Goal: Information Seeking & Learning: Learn about a topic

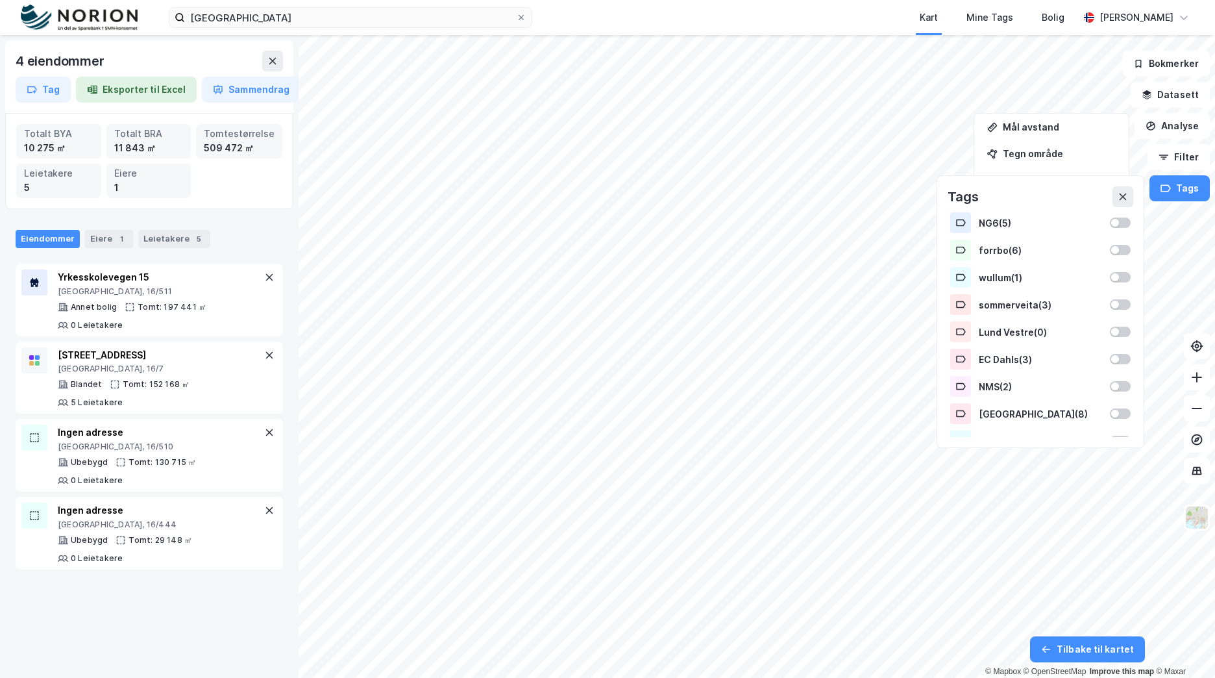
scroll to position [422, 0]
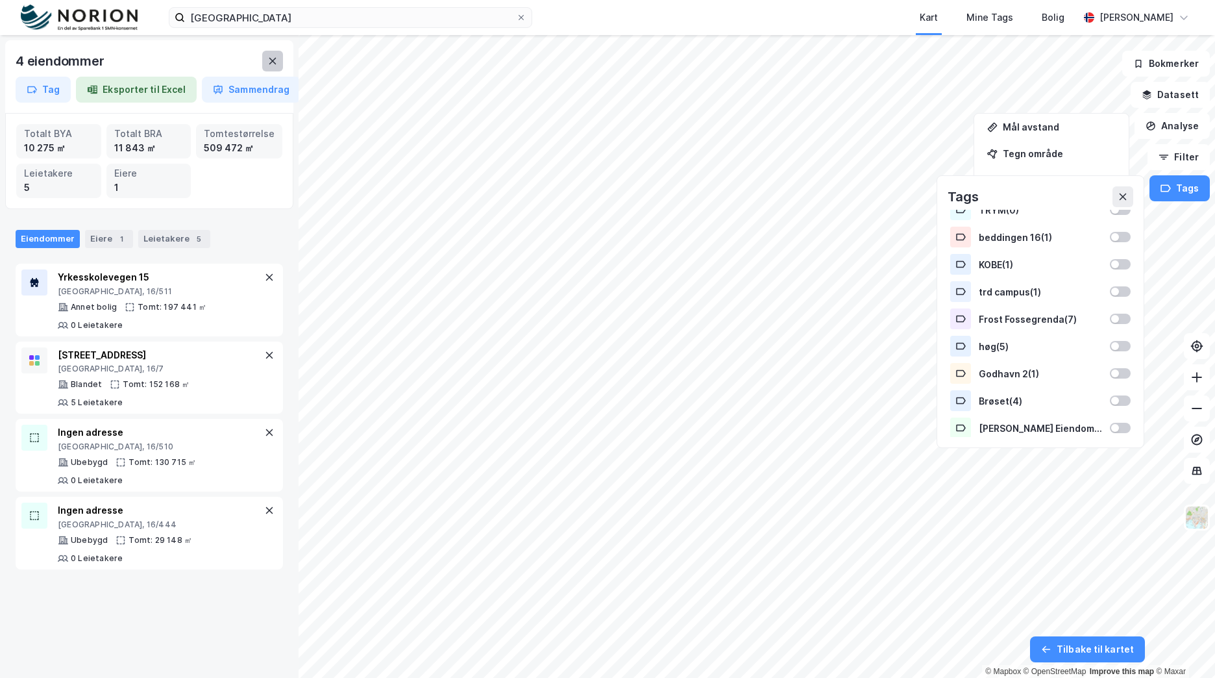
click at [273, 56] on icon at bounding box center [272, 61] width 10 height 10
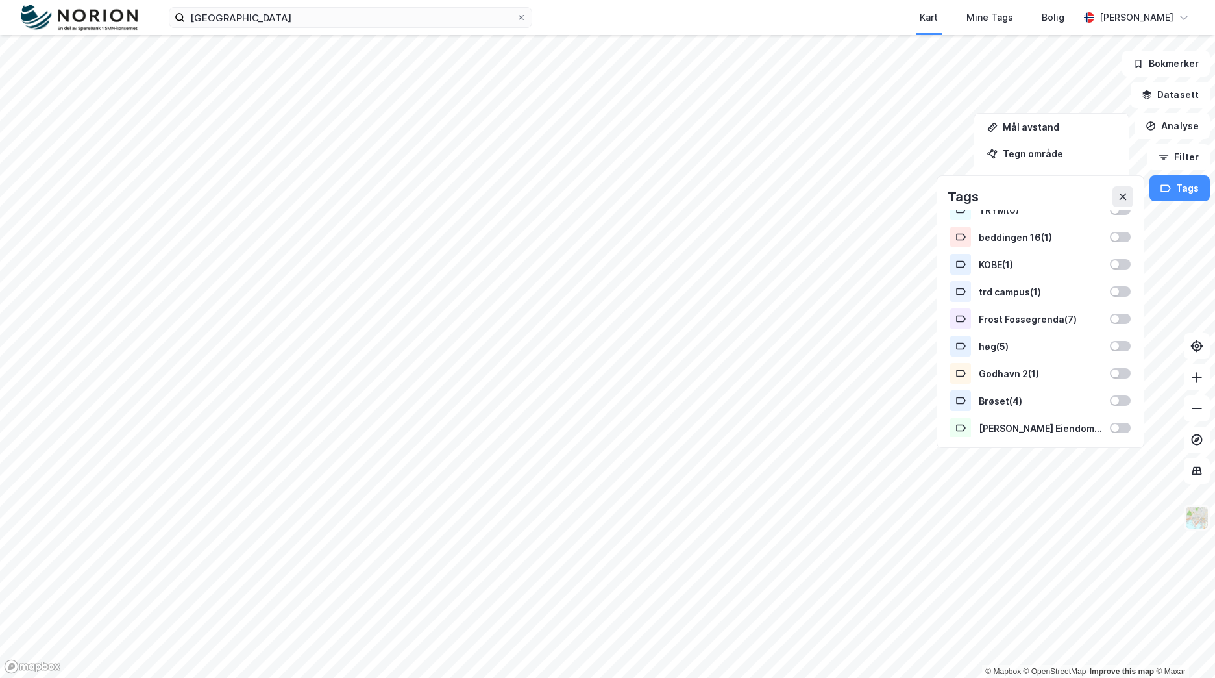
click at [1195, 523] on img at bounding box center [1197, 517] width 25 height 25
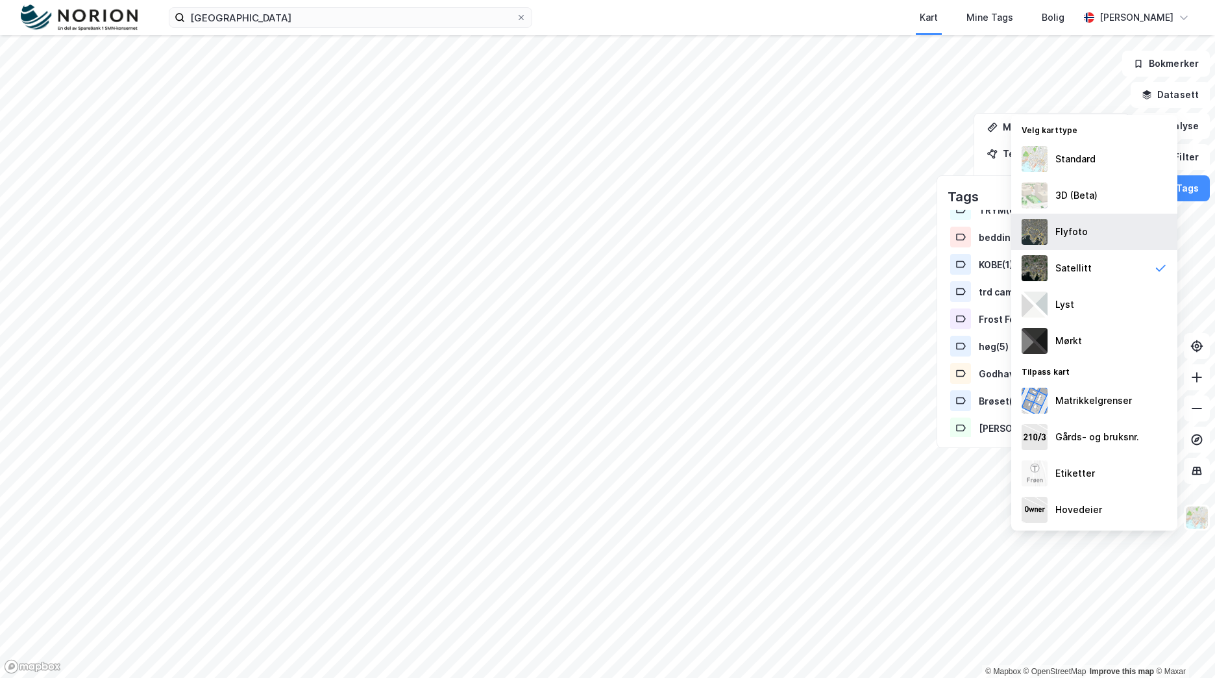
click at [1078, 221] on div "Flyfoto" at bounding box center [1095, 232] width 166 height 36
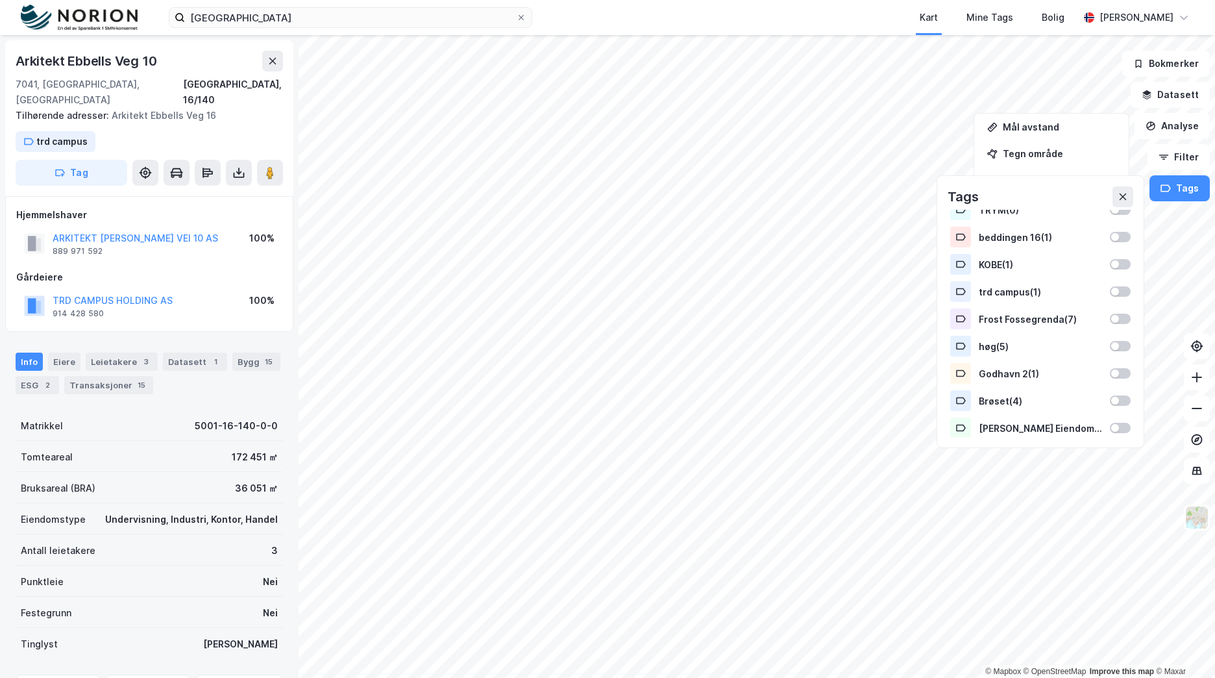
scroll to position [1, 0]
click at [0, 0] on button "ARKITEKT [PERSON_NAME] VEI 10 AS" at bounding box center [0, 0] width 0 height 0
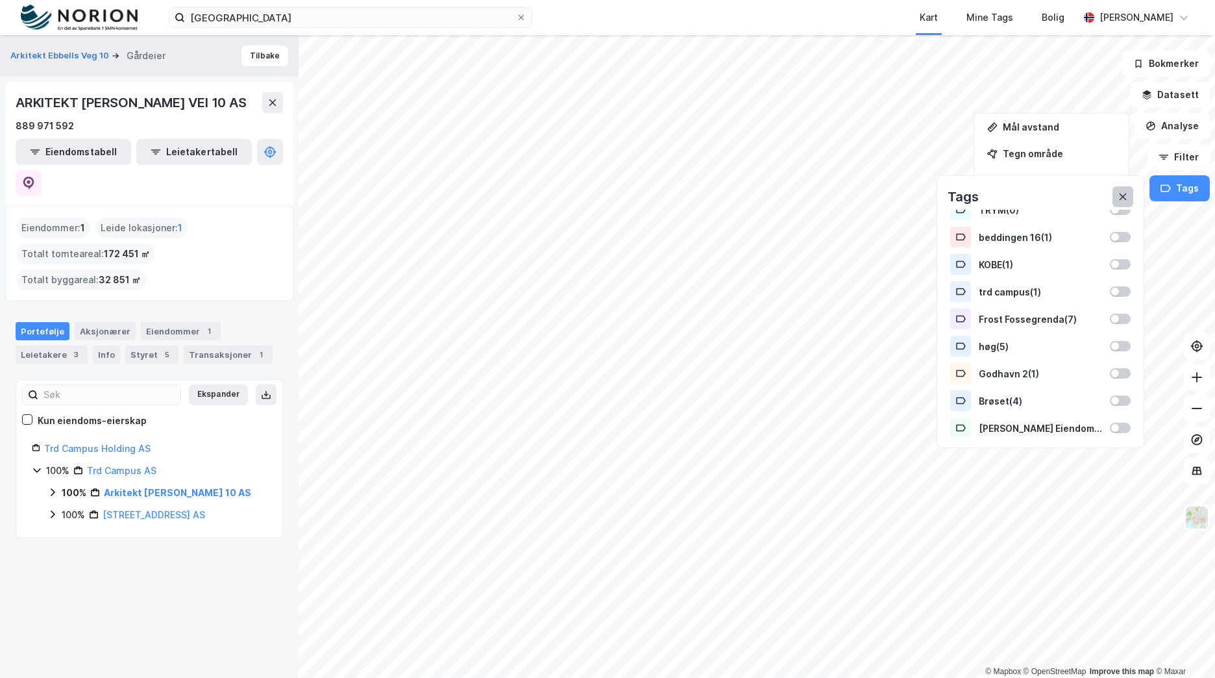
click at [1130, 188] on button at bounding box center [1123, 196] width 21 height 21
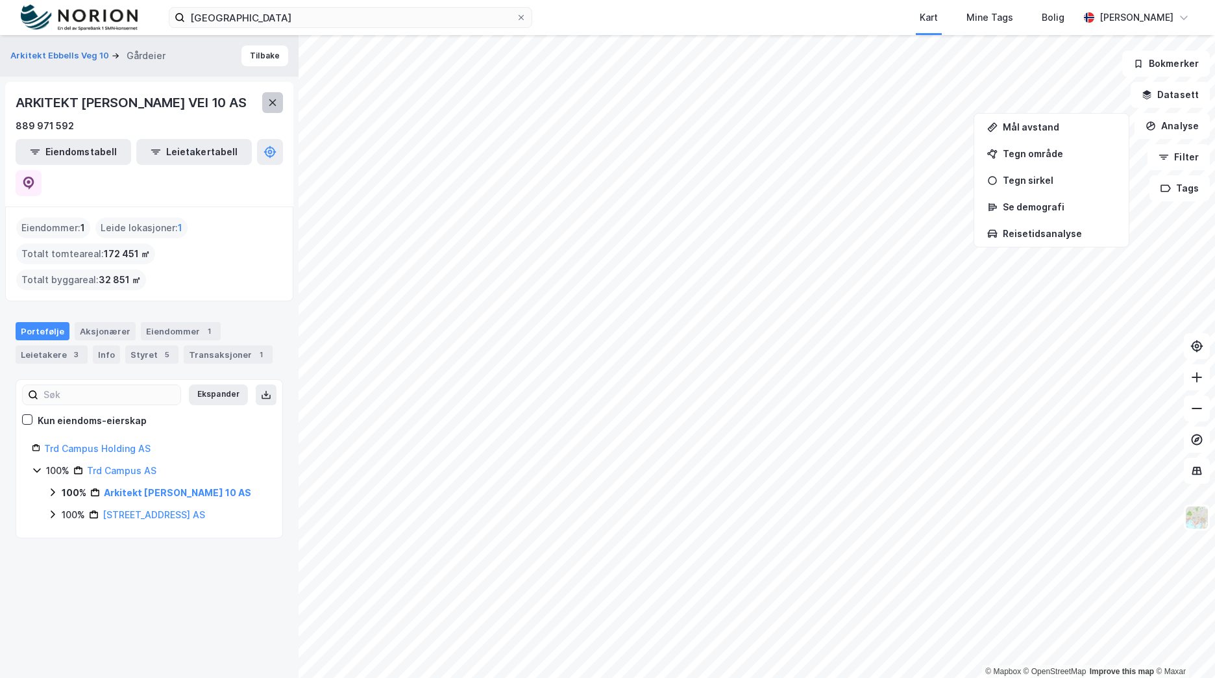
click at [275, 105] on icon at bounding box center [272, 102] width 7 height 6
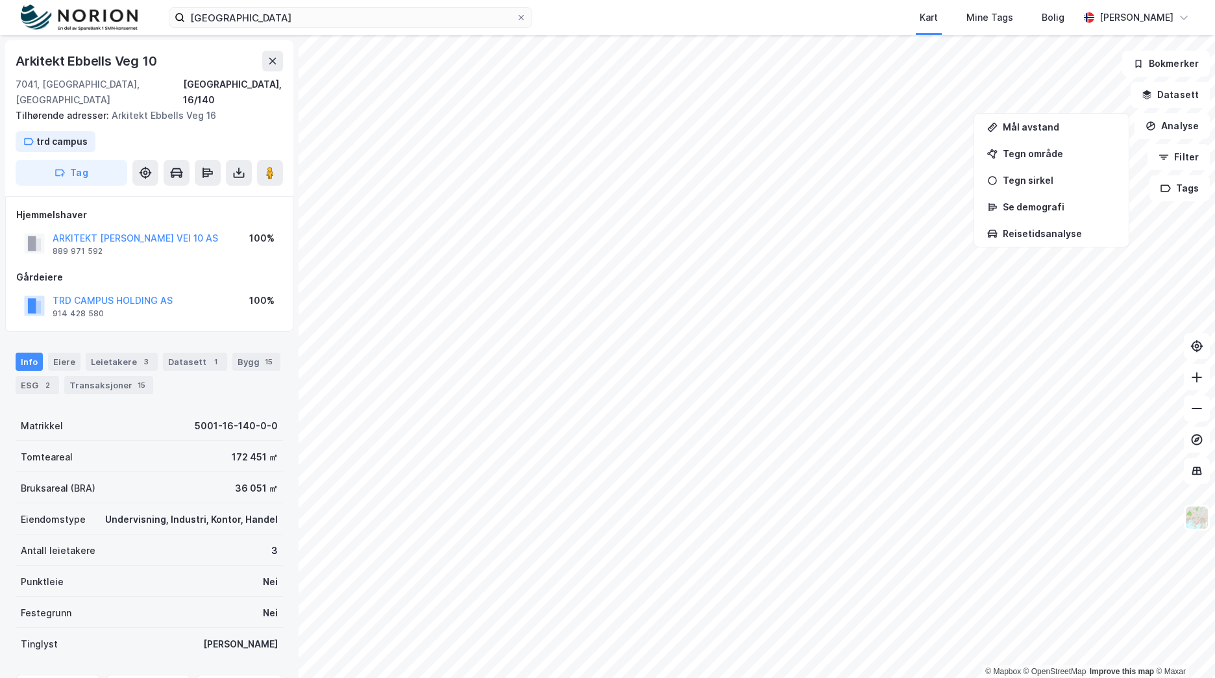
scroll to position [1, 0]
click at [1189, 101] on button "Datasett" at bounding box center [1170, 95] width 79 height 26
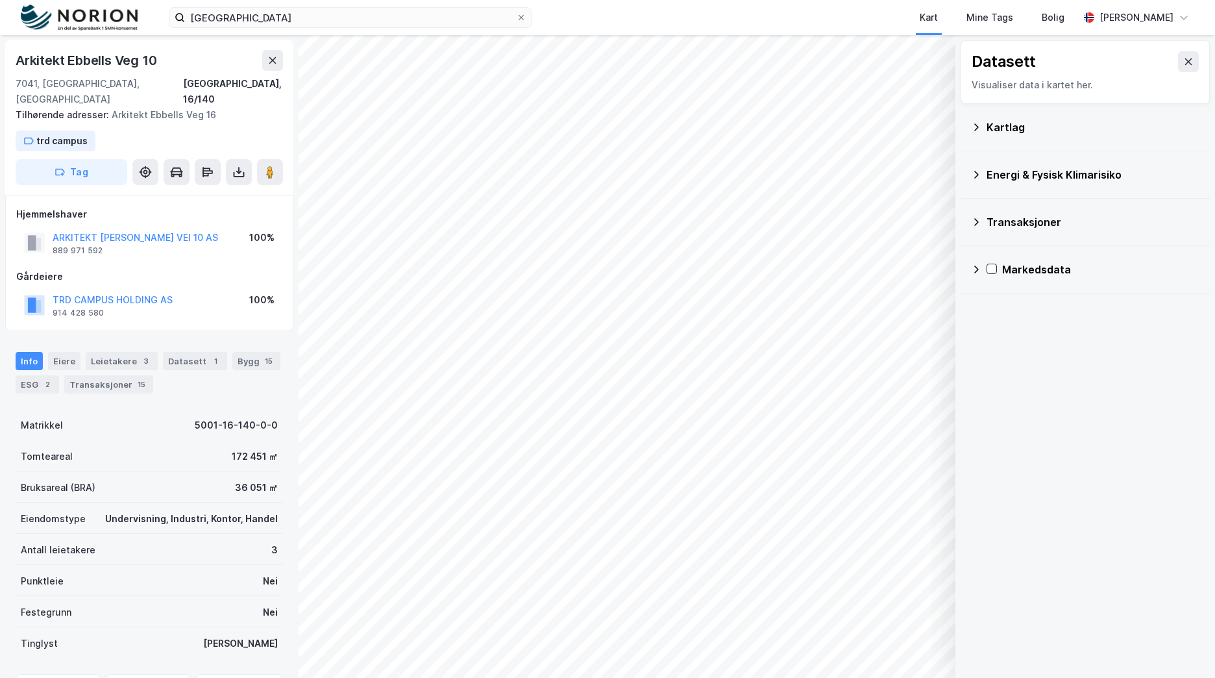
click at [1184, 64] on icon at bounding box center [1189, 61] width 10 height 10
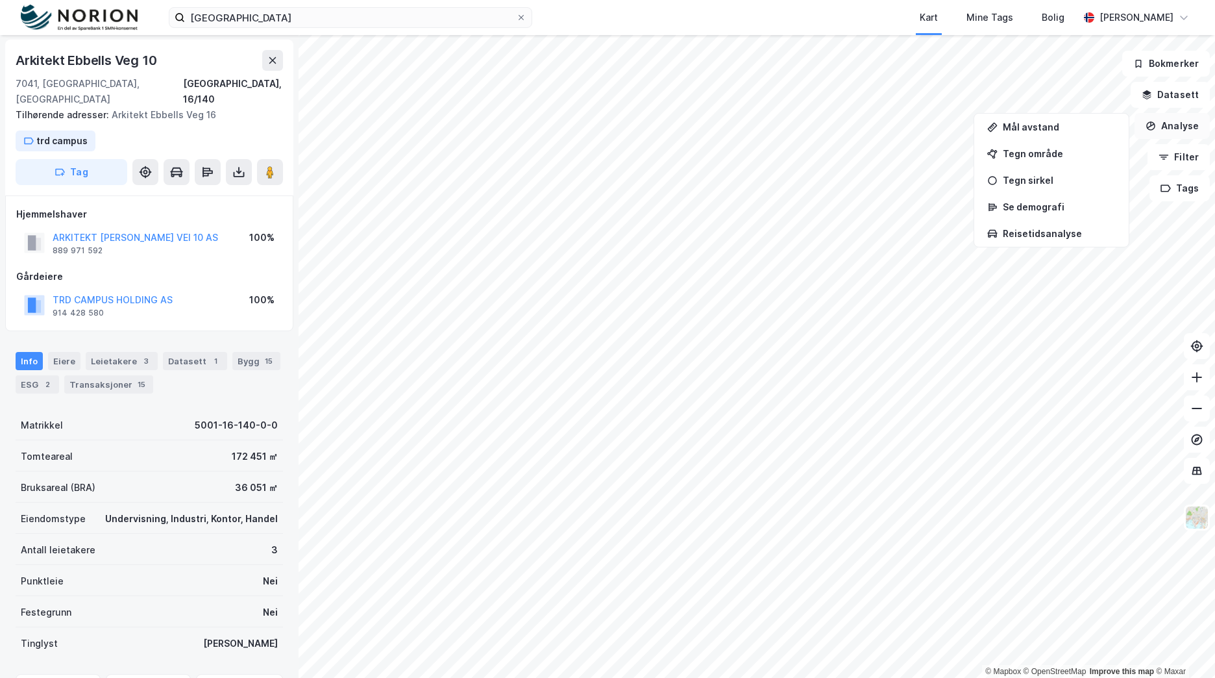
click at [1175, 129] on button "Analyse" at bounding box center [1172, 126] width 75 height 26
click at [1200, 513] on img at bounding box center [1197, 517] width 25 height 25
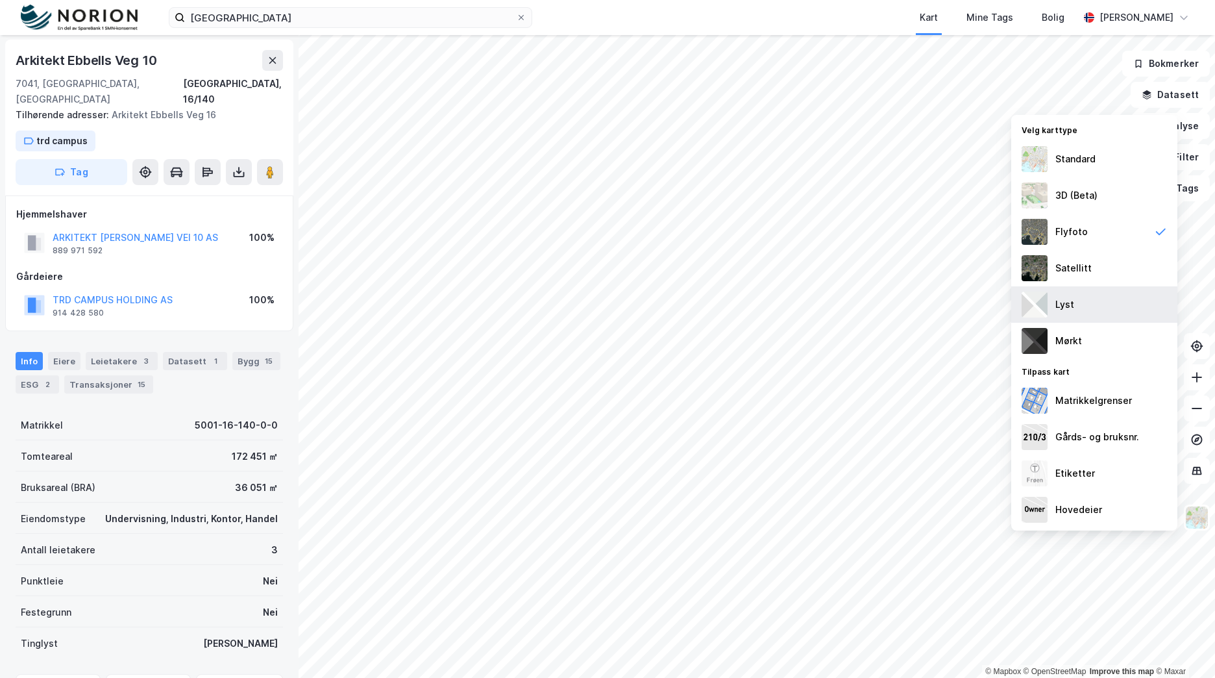
click at [1087, 299] on div "Lyst" at bounding box center [1095, 304] width 166 height 36
click at [1105, 343] on div "Mørkt" at bounding box center [1095, 341] width 166 height 36
click at [1128, 161] on div "Standard" at bounding box center [1095, 159] width 166 height 36
click at [1087, 308] on div "Lyst" at bounding box center [1095, 304] width 166 height 36
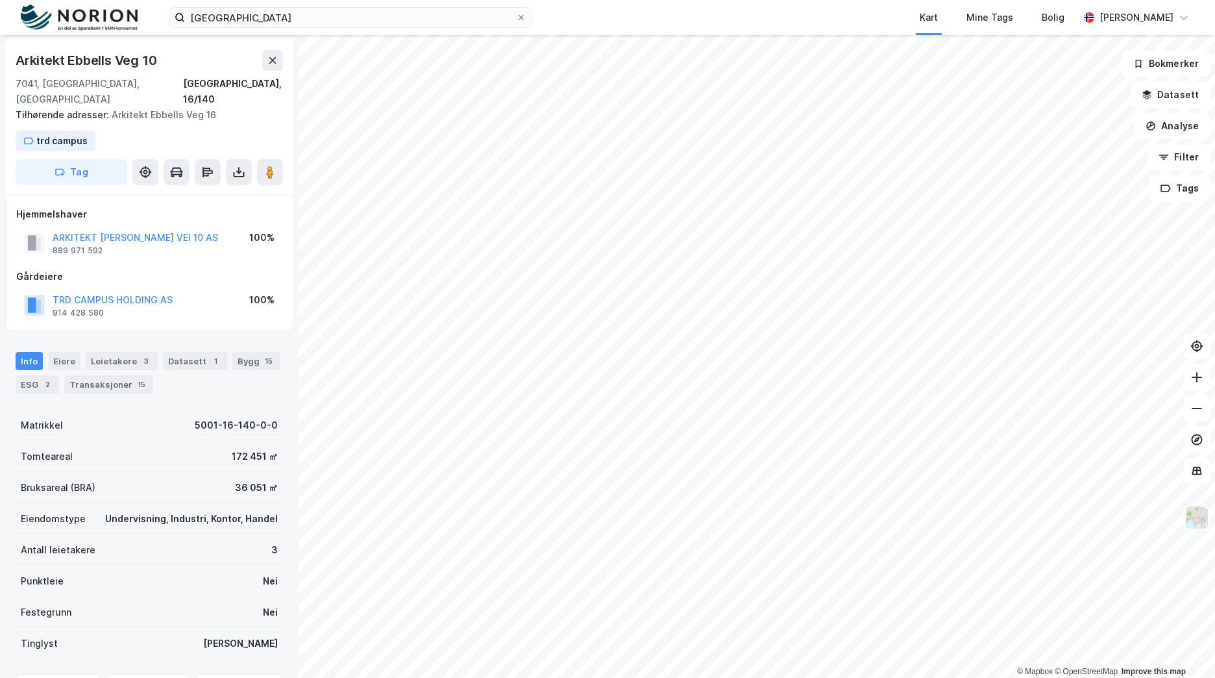
click at [1201, 527] on img at bounding box center [1197, 517] width 25 height 25
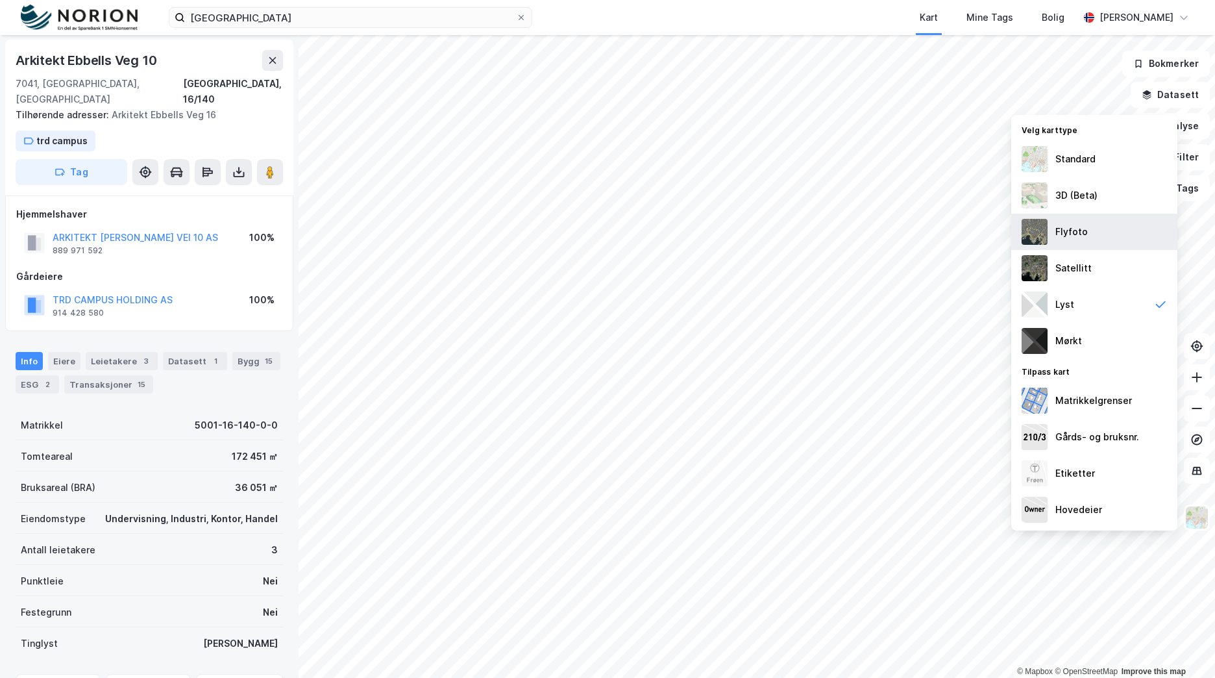
click at [1106, 238] on div "Flyfoto" at bounding box center [1095, 232] width 166 height 36
click at [266, 57] on button at bounding box center [272, 60] width 21 height 21
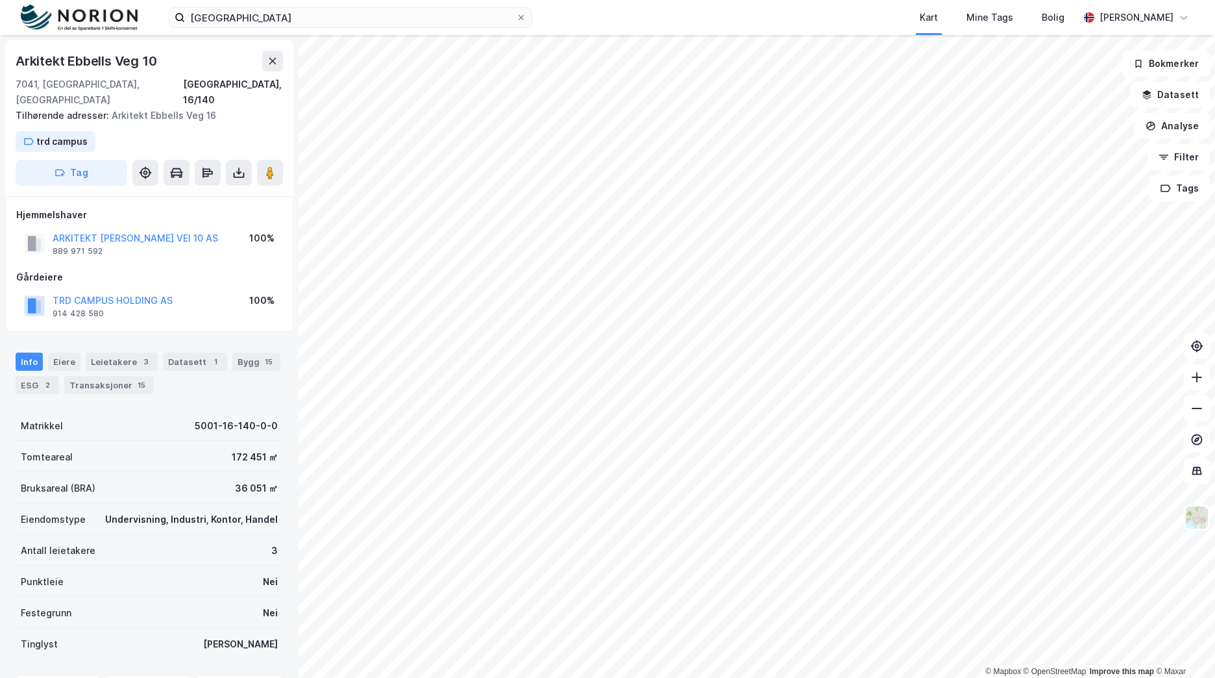
scroll to position [1, 0]
click at [236, 352] on div "Bygg 15" at bounding box center [256, 361] width 48 height 18
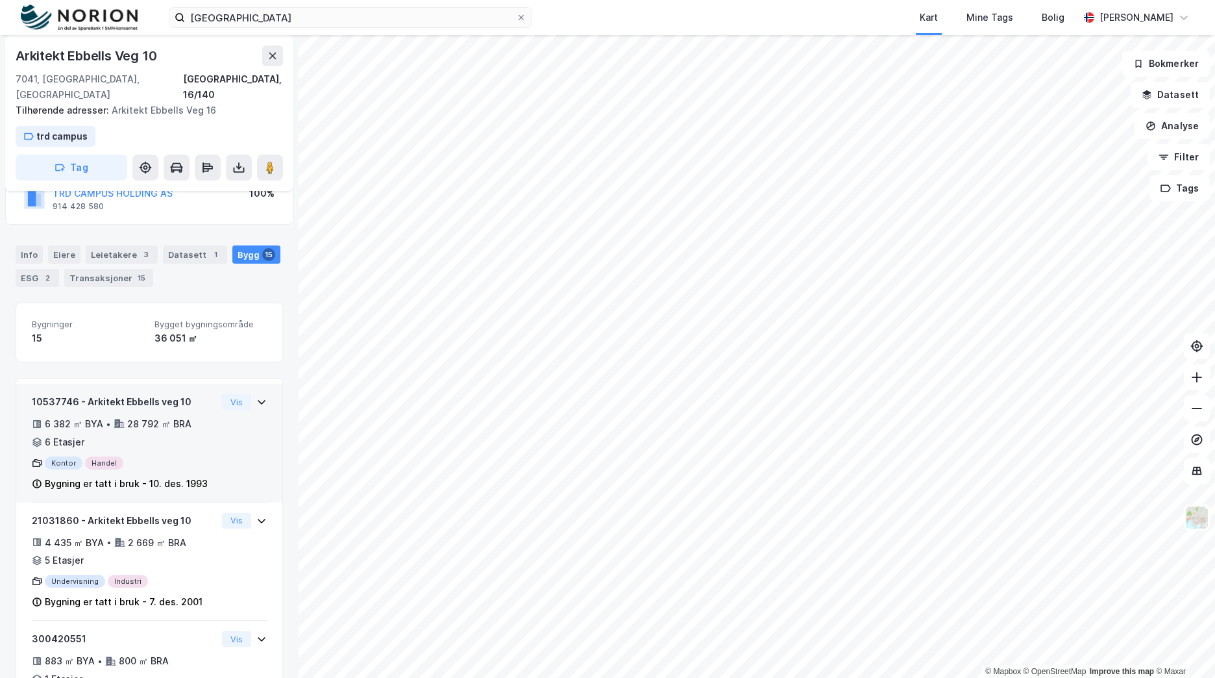
scroll to position [130, 0]
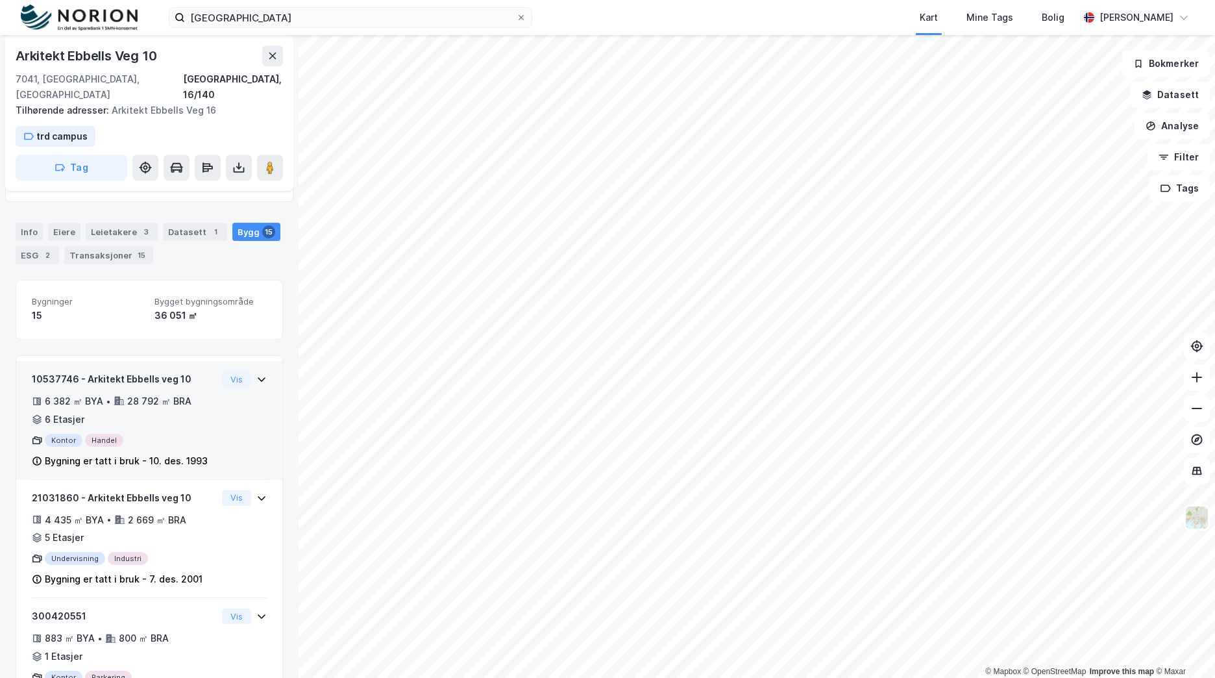
click at [201, 453] on div "Bygning er tatt i bruk - 10. des. 1993" at bounding box center [126, 461] width 163 height 16
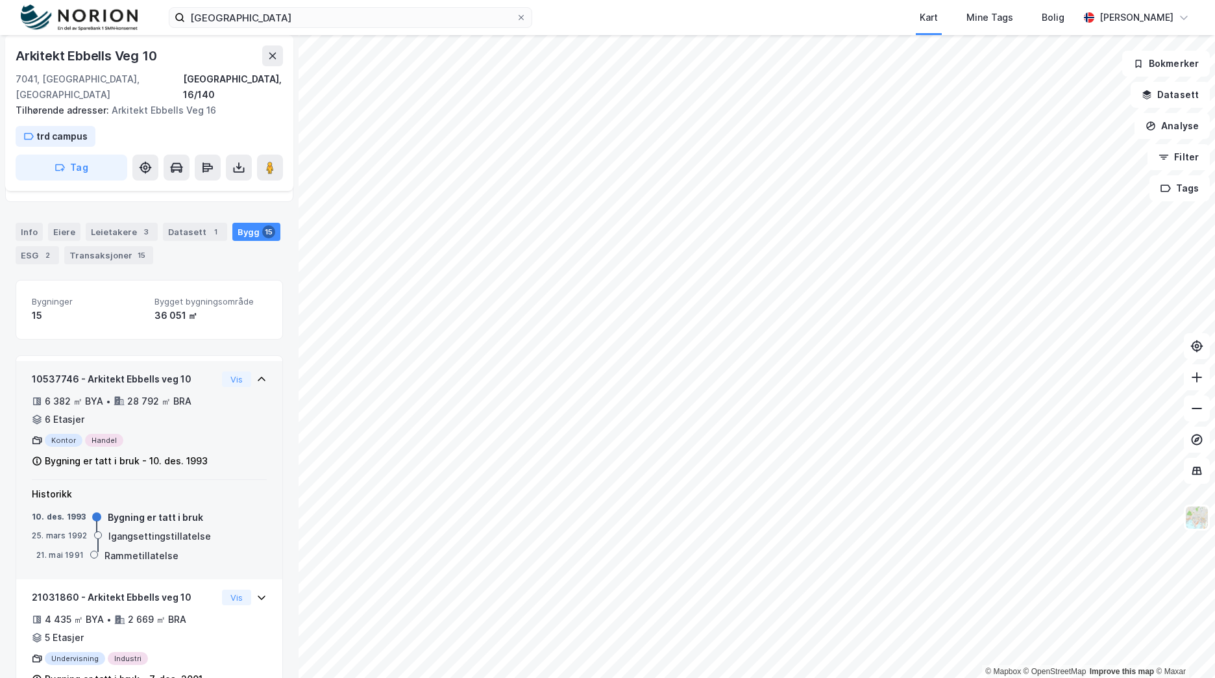
click at [178, 408] on div "6 382 ㎡ BYA • 28 792 ㎡ BRA • 6 Etasjer" at bounding box center [124, 410] width 185 height 34
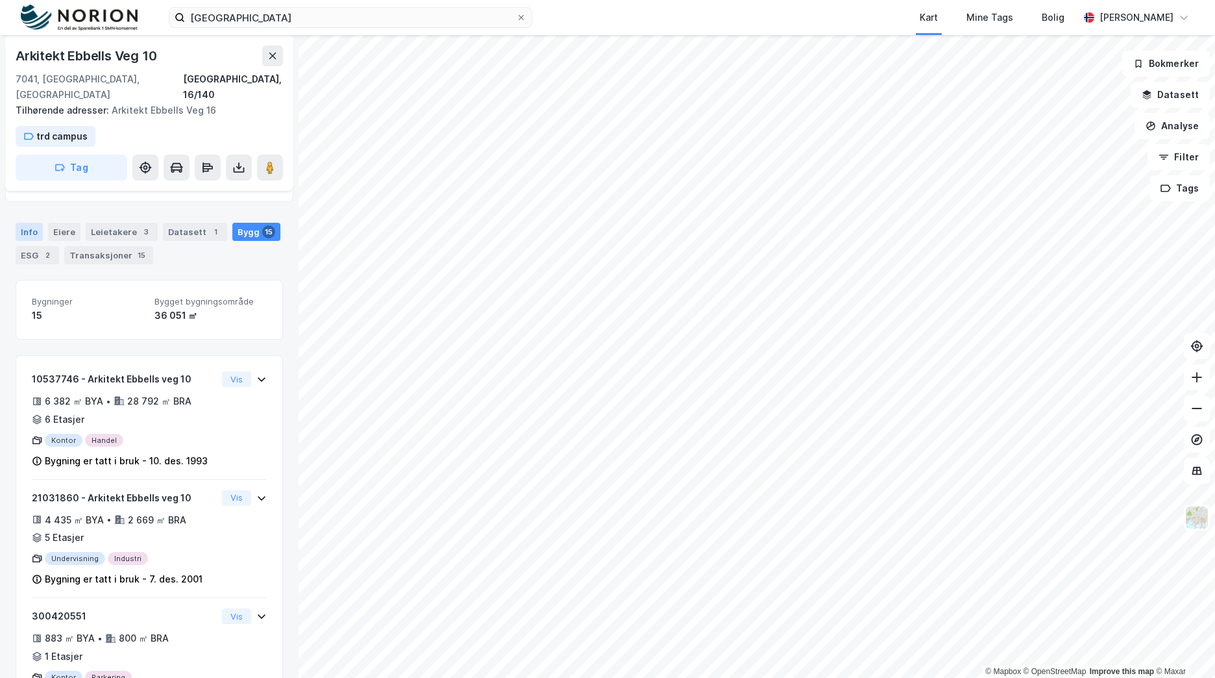
click at [37, 223] on div "Info" at bounding box center [29, 232] width 27 height 18
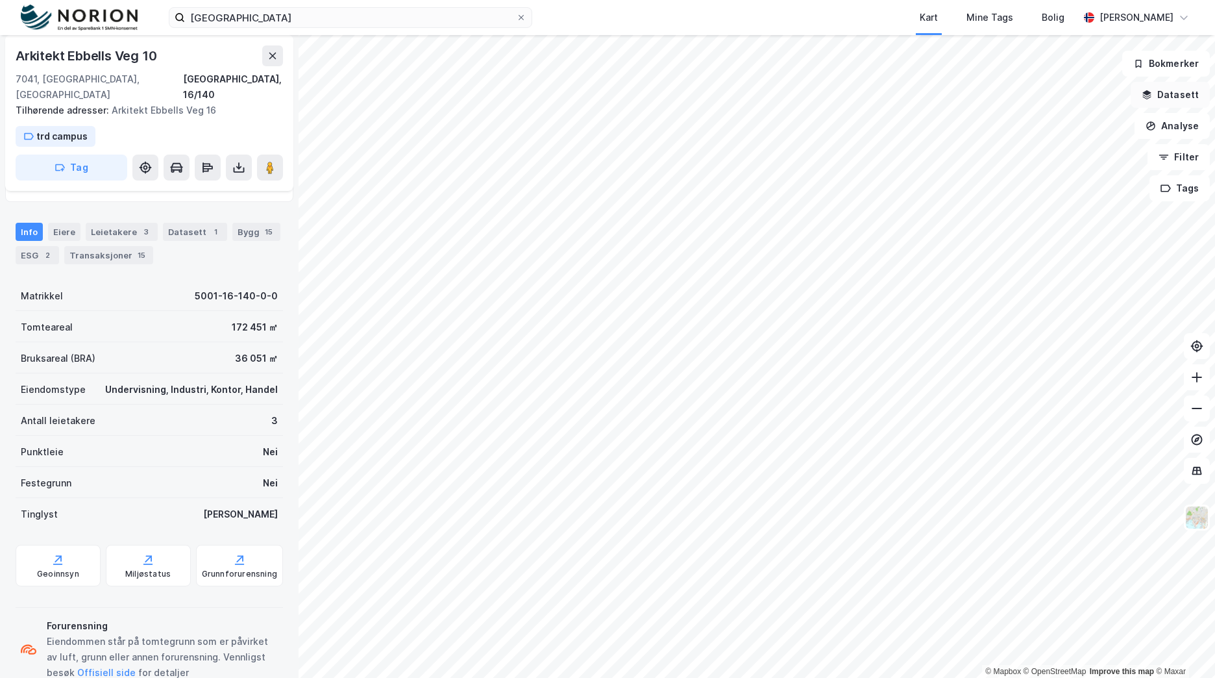
click at [1184, 90] on button "Datasett" at bounding box center [1170, 95] width 79 height 26
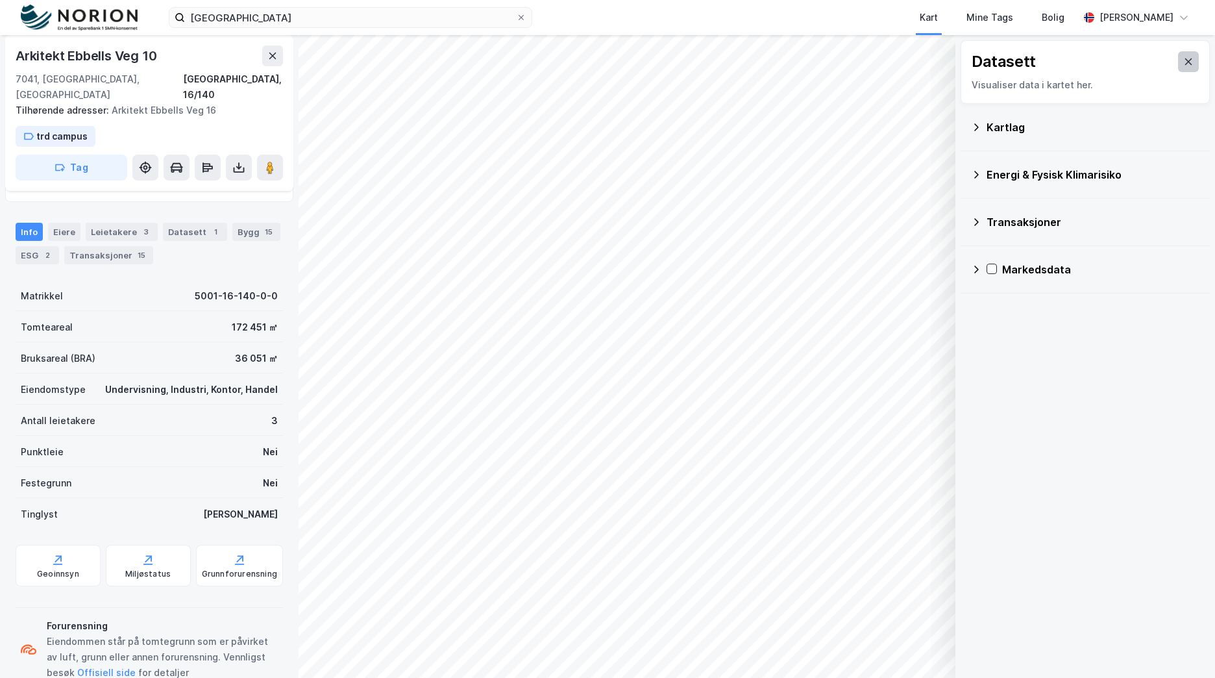
click at [1179, 55] on button at bounding box center [1188, 61] width 21 height 21
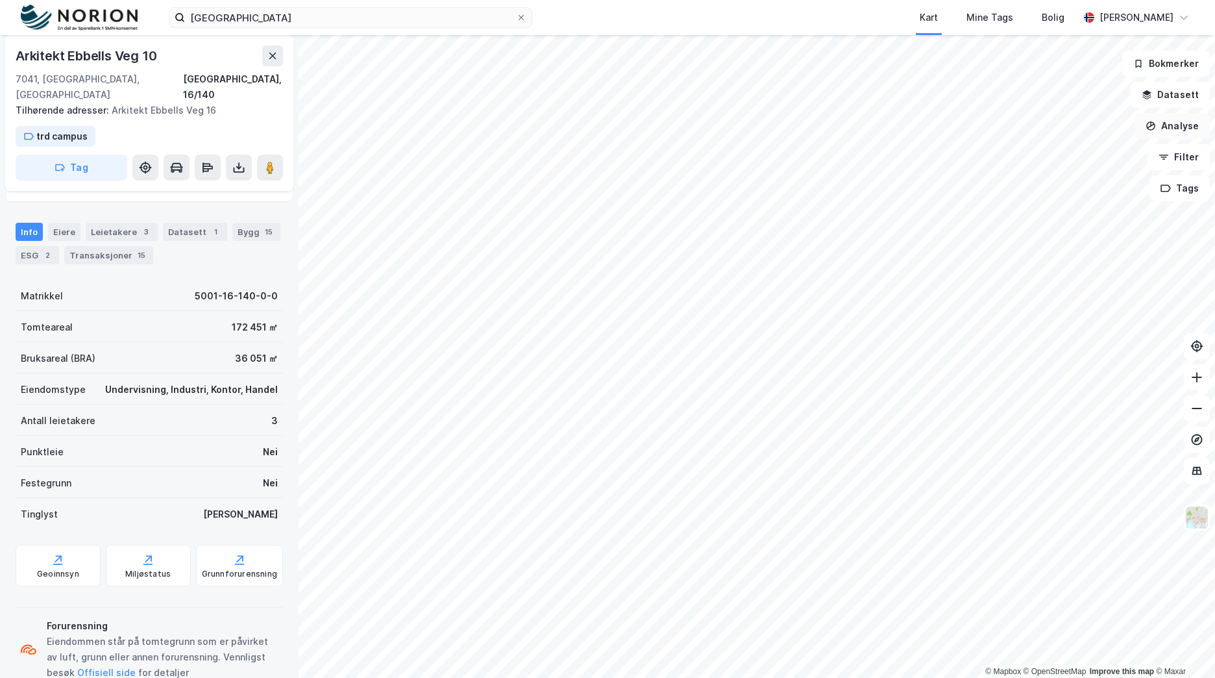
click at [1189, 129] on button "Analyse" at bounding box center [1172, 126] width 75 height 26
click at [1065, 154] on div "Tegn område" at bounding box center [1059, 153] width 113 height 11
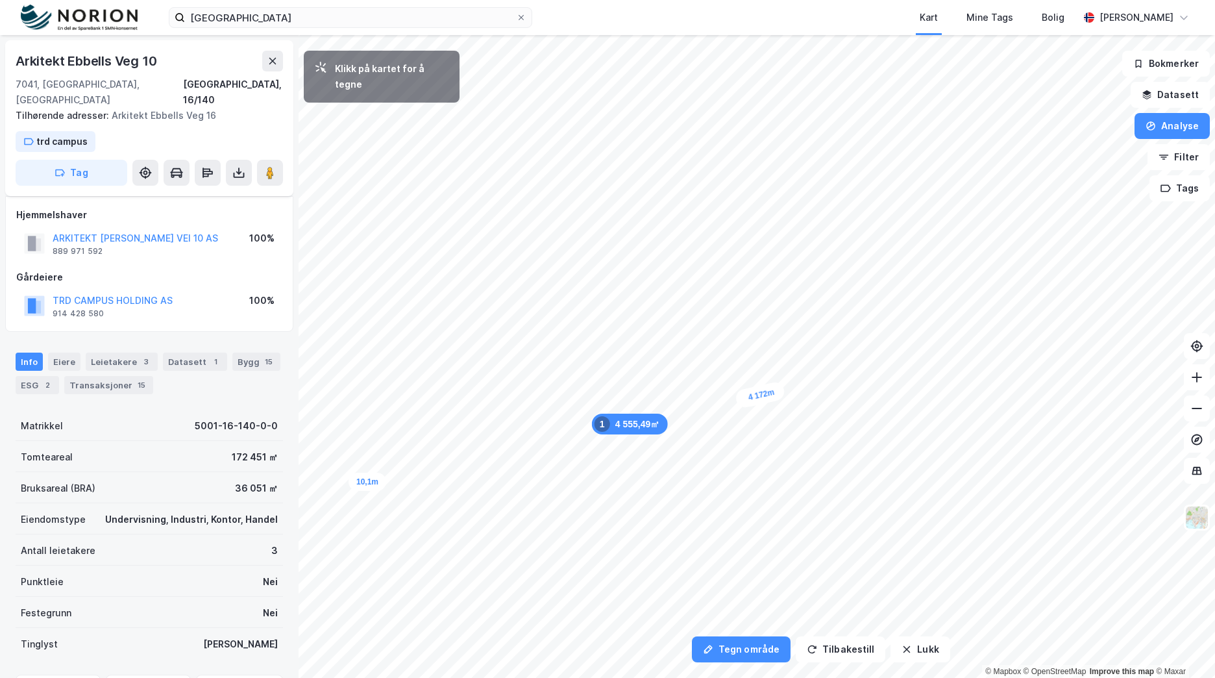
click at [369, 481] on div "10,1m" at bounding box center [368, 482] width 38 height 18
